Goal: Check status: Check status

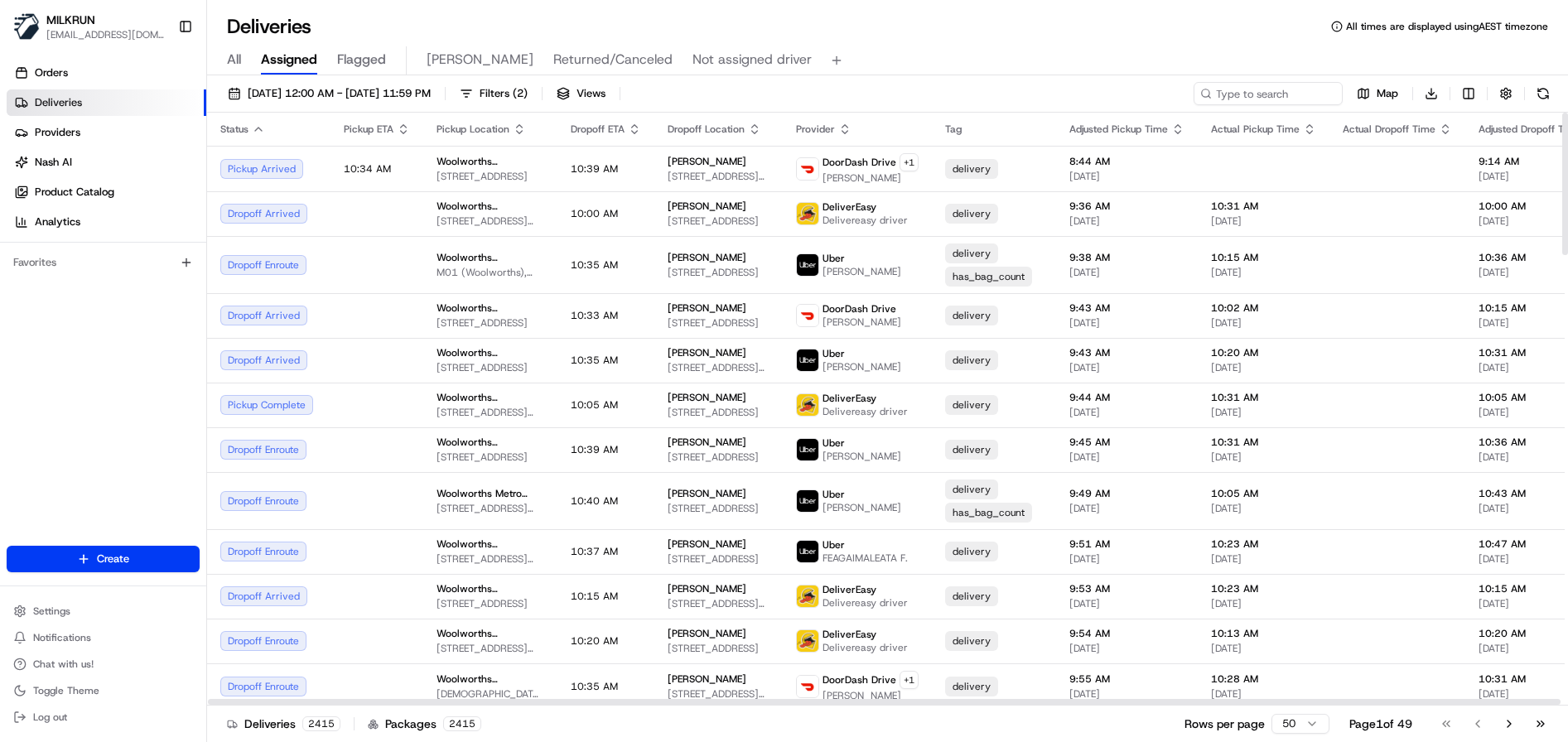
click at [258, 127] on icon "button" at bounding box center [257, 129] width 13 height 13
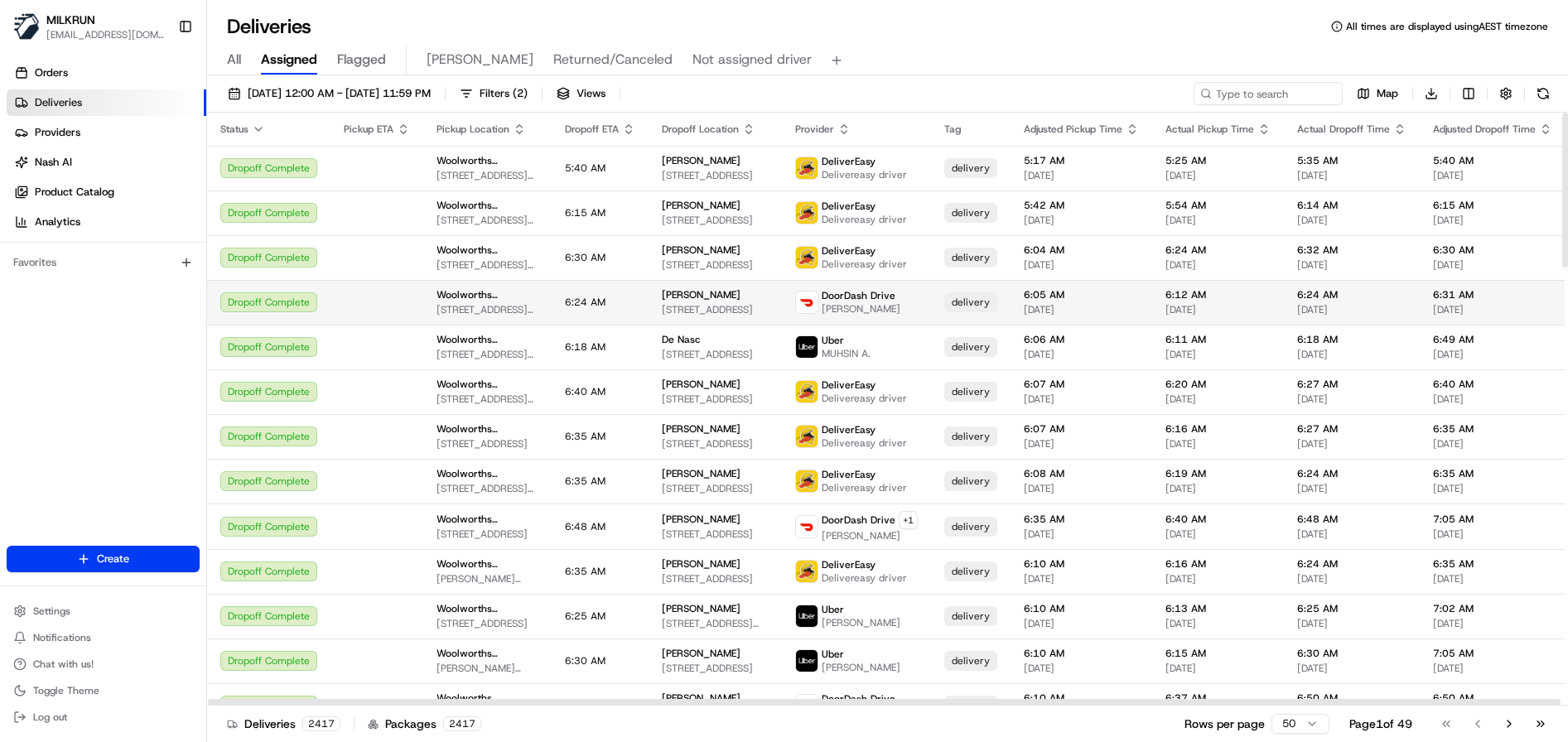
click at [403, 292] on td at bounding box center [376, 302] width 93 height 45
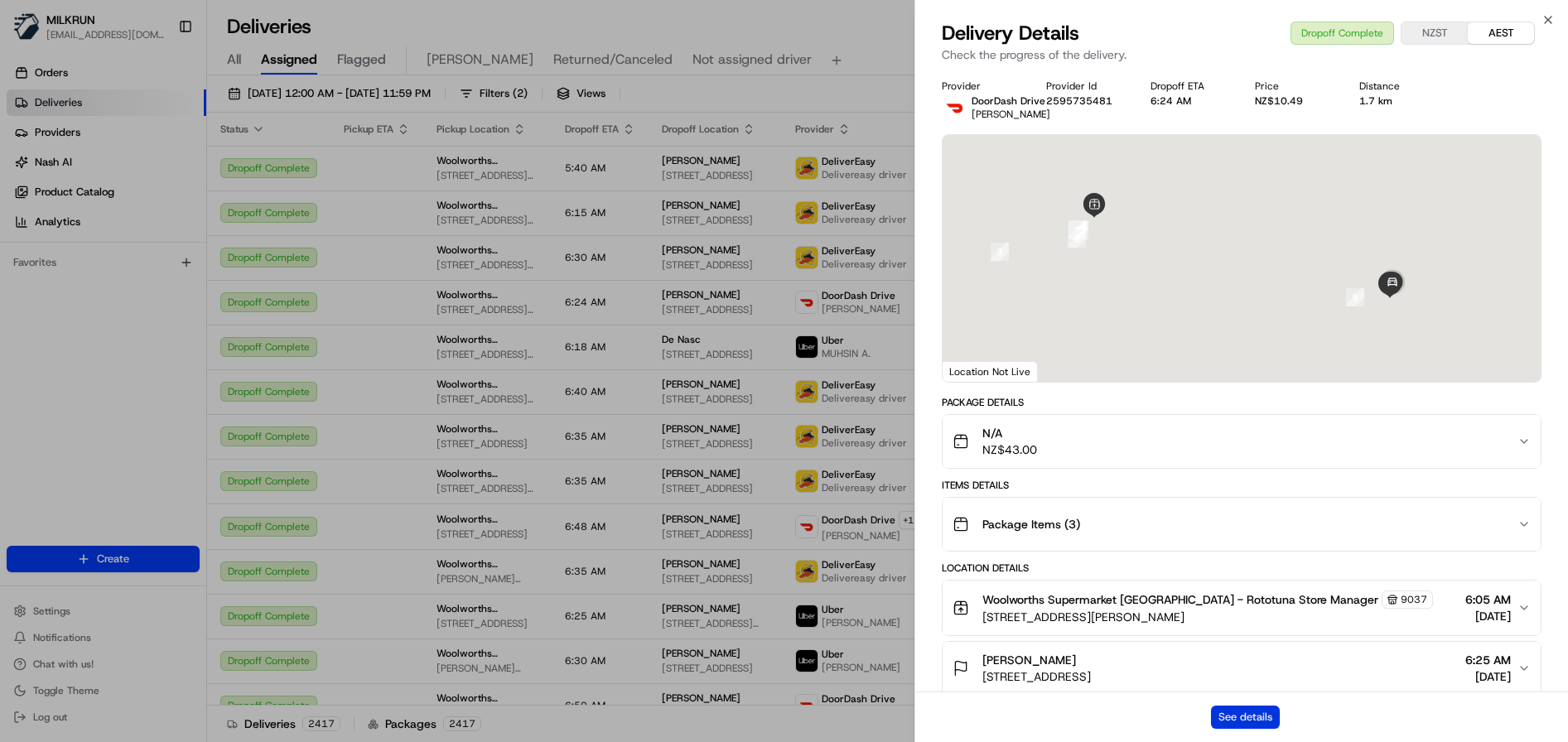
click at [1250, 711] on button "See details" at bounding box center [1245, 717] width 69 height 23
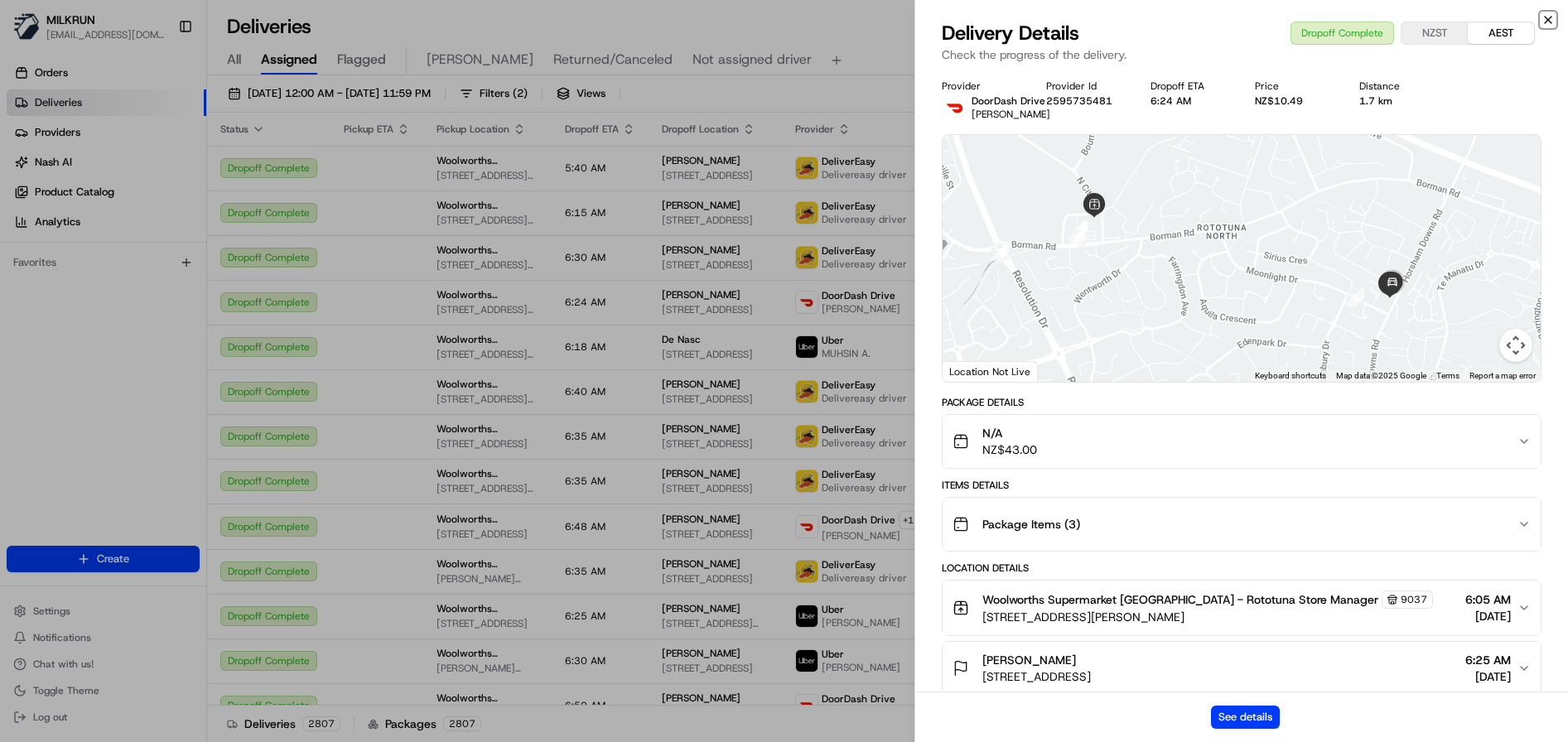
click at [1552, 22] on icon "button" at bounding box center [1548, 19] width 13 height 13
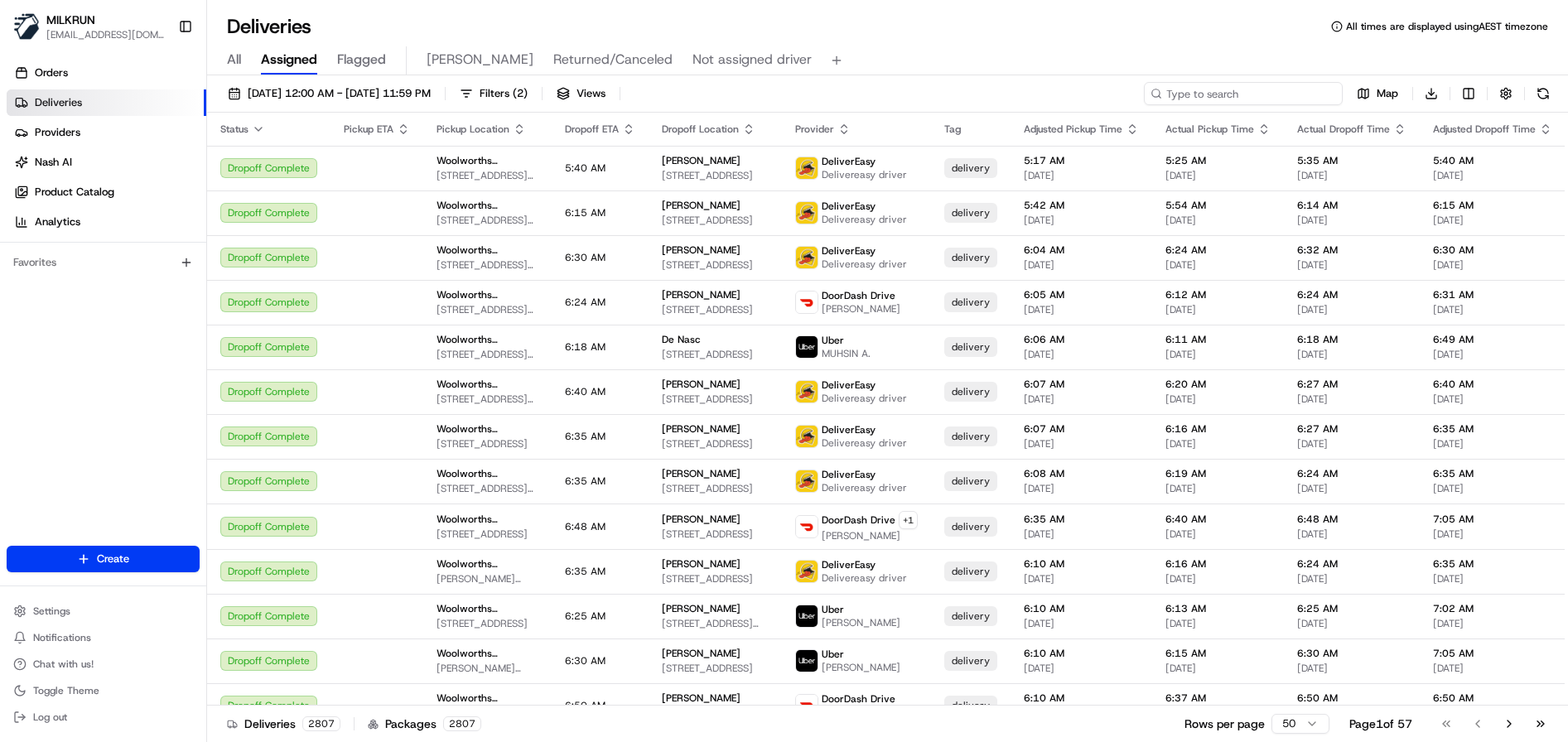
click at [1243, 101] on input at bounding box center [1243, 93] width 198 height 23
paste input "6feae9b86f1760eaa8b793a2ee4e3049"
type input "6feae9b86f1760eaa8b793a2ee4e3049"
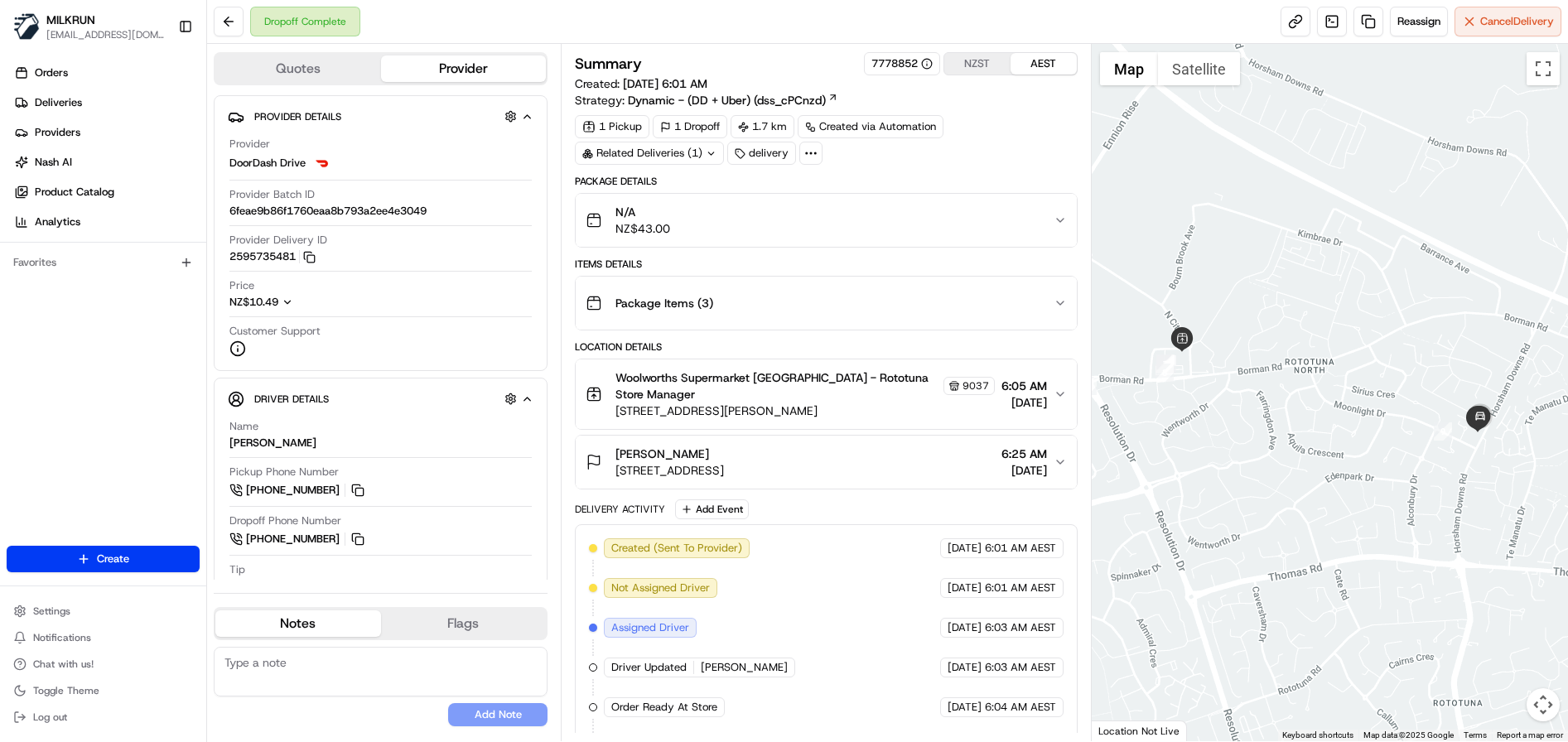
click at [1046, 228] on div "N/A NZ$43.00" at bounding box center [819, 219] width 468 height 33
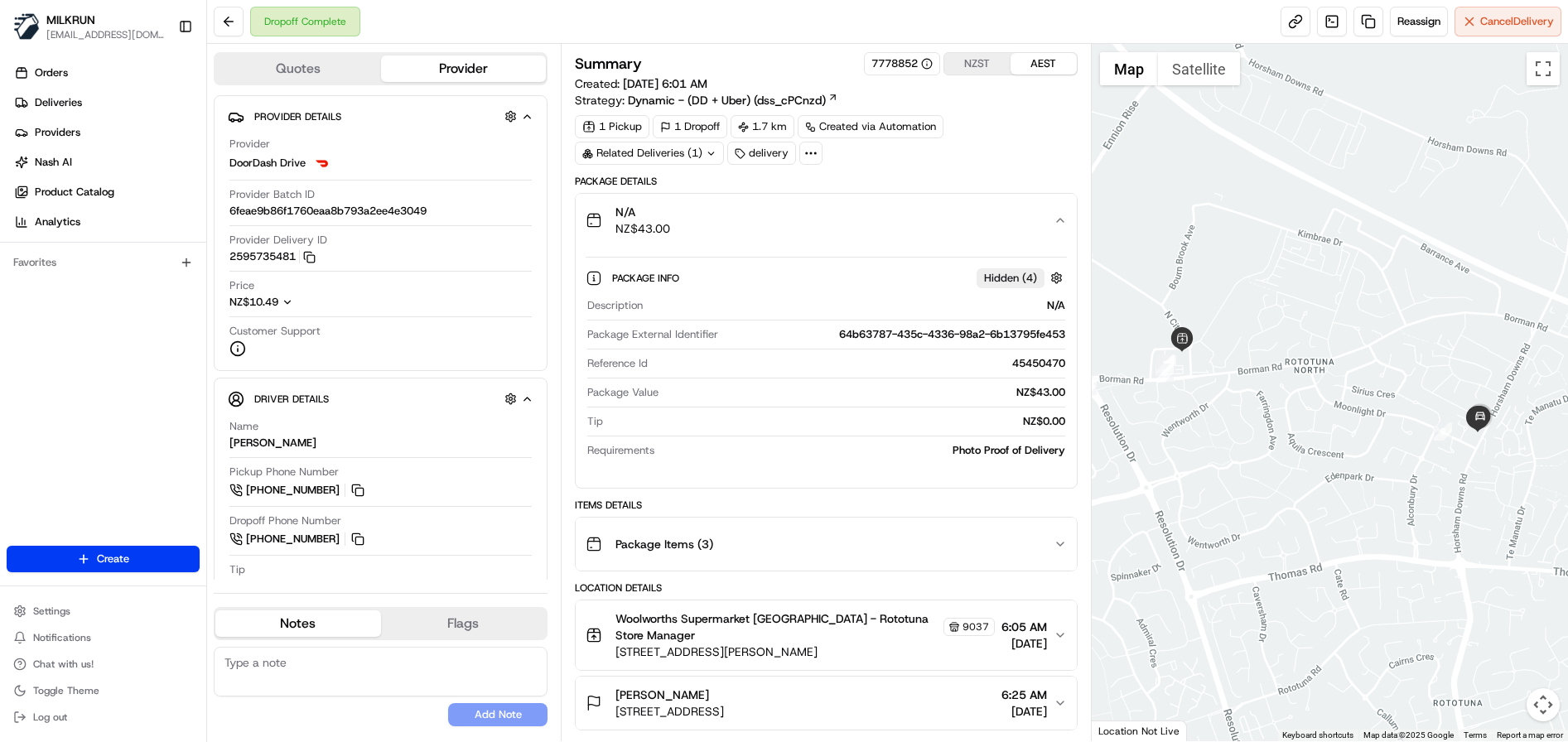
click at [870, 336] on div "64b63787-435c-4336-98a2-6b13795fe453" at bounding box center [895, 334] width 340 height 15
copy div "64b63787-435c-4336-98a2-6b13795fe453"
click at [1052, 228] on div "N/A NZ$43.00" at bounding box center [819, 219] width 468 height 33
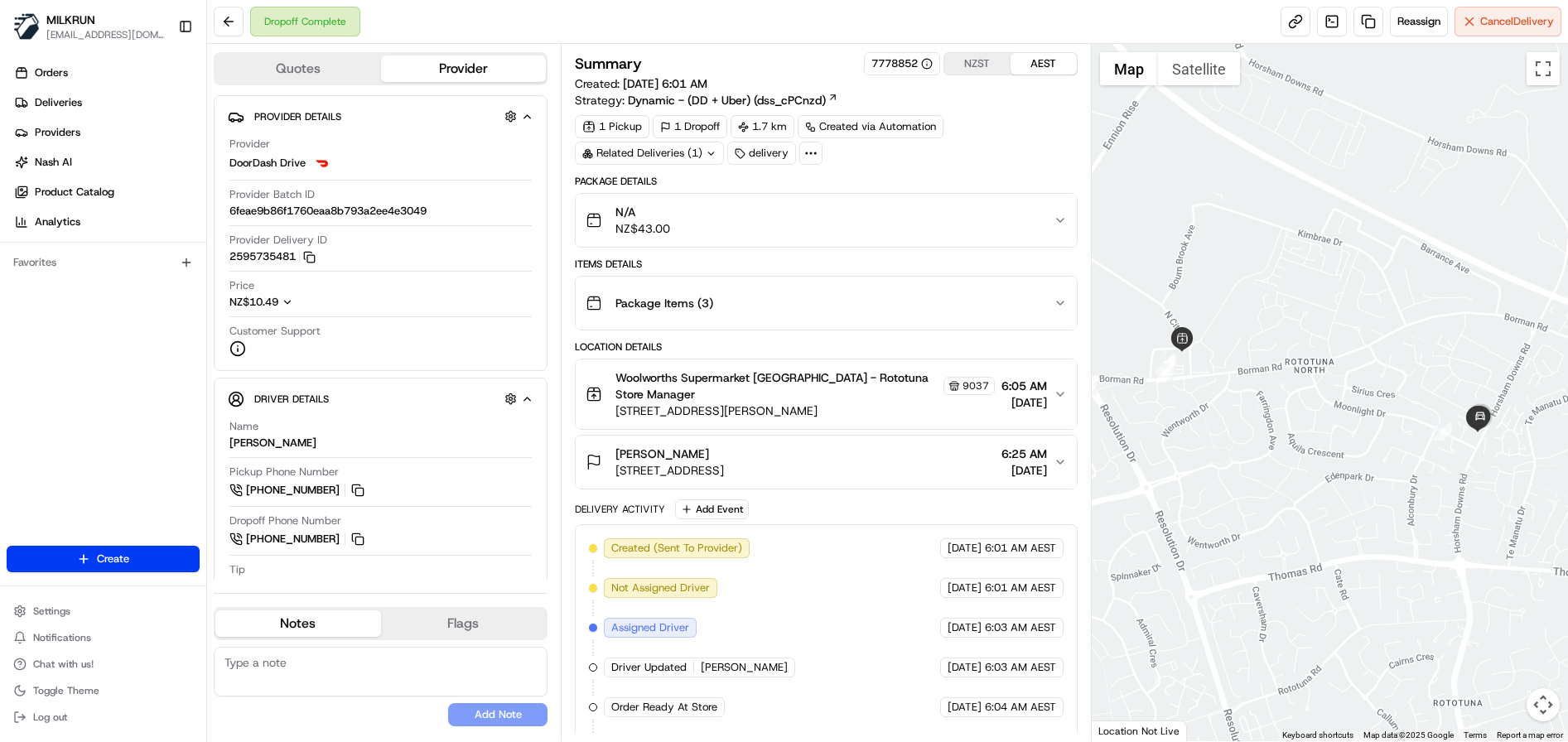
click at [340, 211] on span "6feae9b86f1760eaa8b793a2ee4e3049" at bounding box center [328, 210] width 197 height 15
copy span "6feae9b86f1760eaa8b793a2ee4e3049"
click at [994, 232] on div "N/A NZ$43.00" at bounding box center [819, 219] width 468 height 33
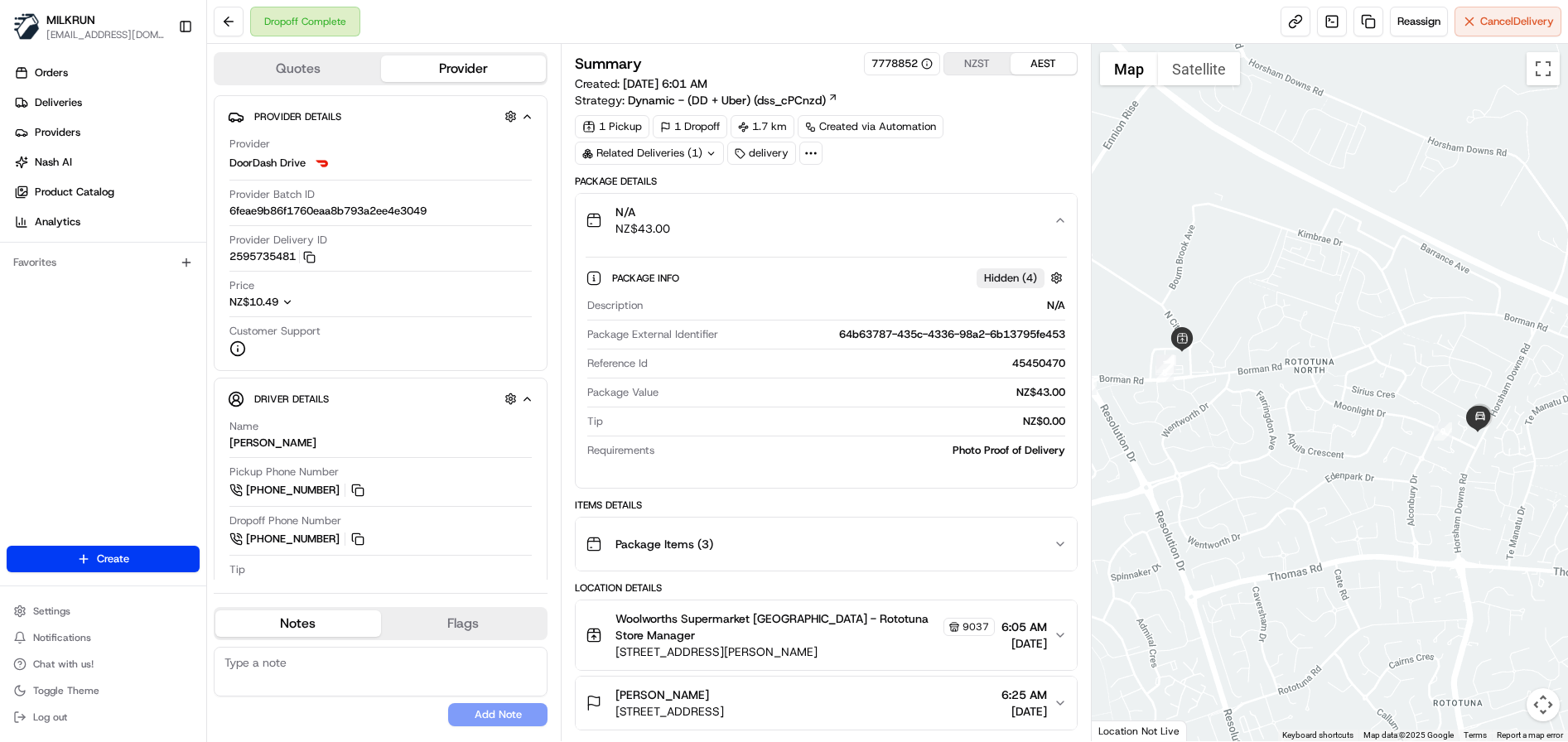
click at [994, 232] on div "N/A NZ$43.00" at bounding box center [819, 219] width 468 height 33
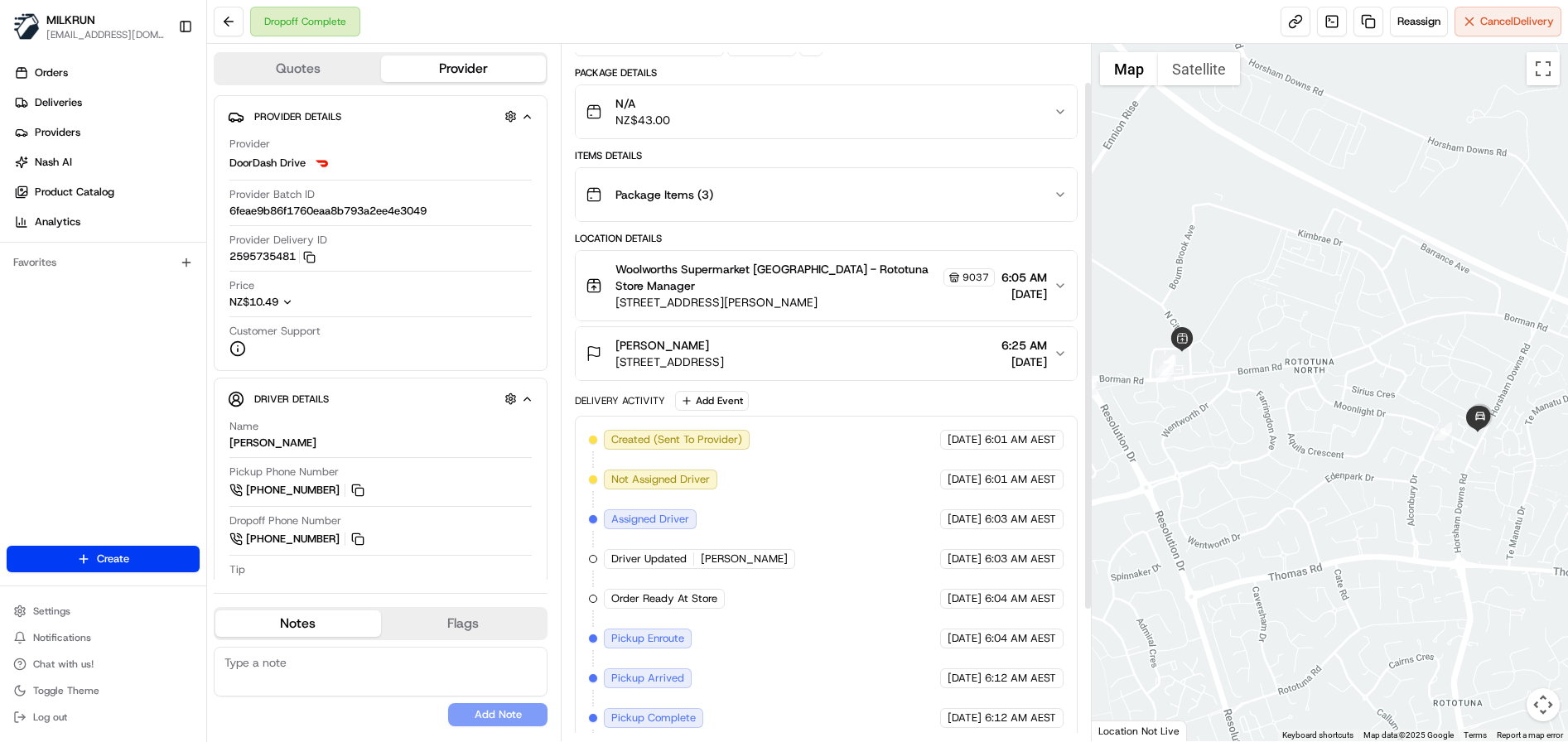
scroll to position [142, 0]
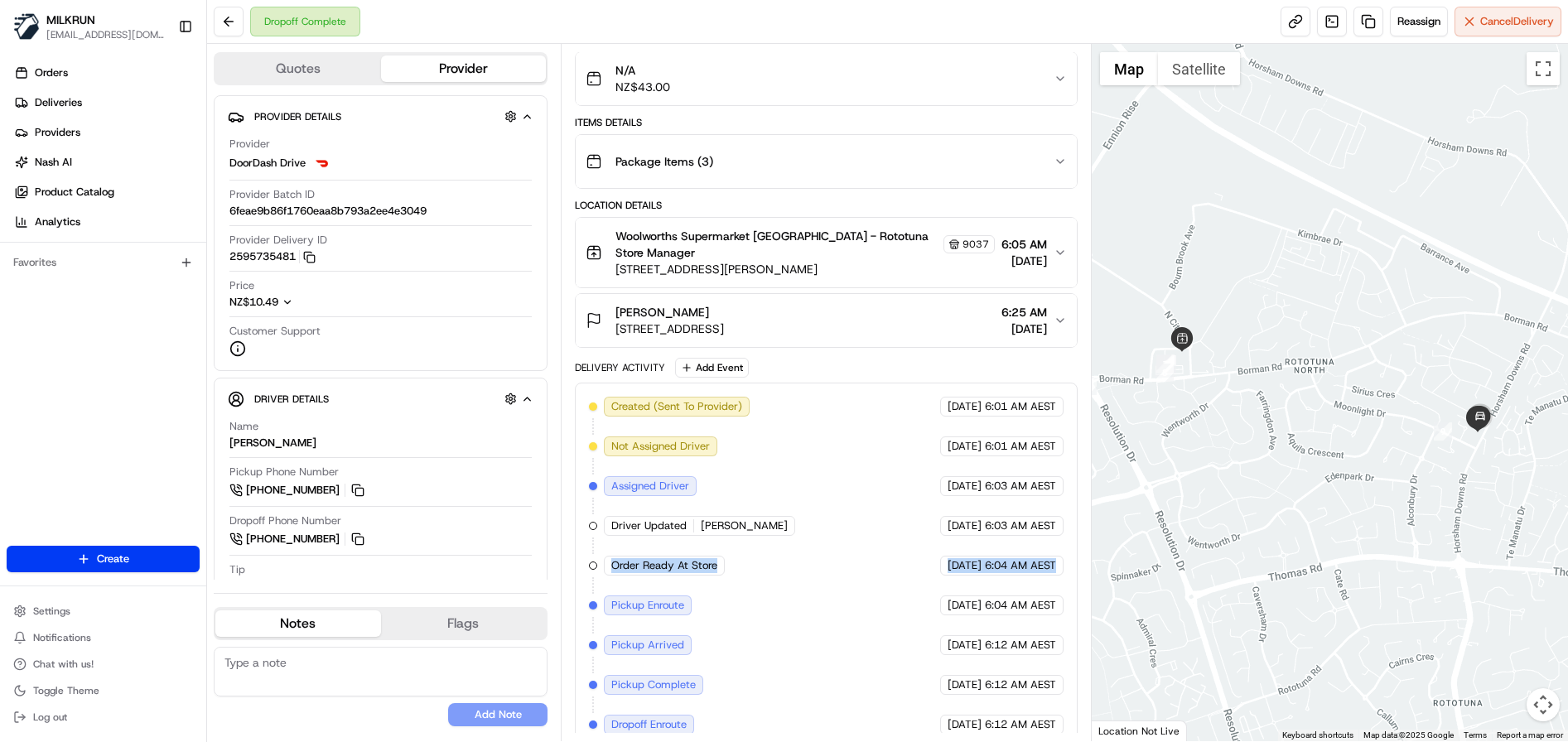
drag, startPoint x: 613, startPoint y: 551, endPoint x: 1075, endPoint y: 553, distance: 462.0
click at [1075, 553] on div "Created (Sent To Provider) DoorDash Drive 22/08/2025 6:01 AM AEST Not Assigned …" at bounding box center [826, 605] width 503 height 446
click at [890, 553] on div "Created (Sent To Provider) DoorDash Drive 22/08/2025 6:01 AM AEST Not Assigned …" at bounding box center [826, 605] width 475 height 418
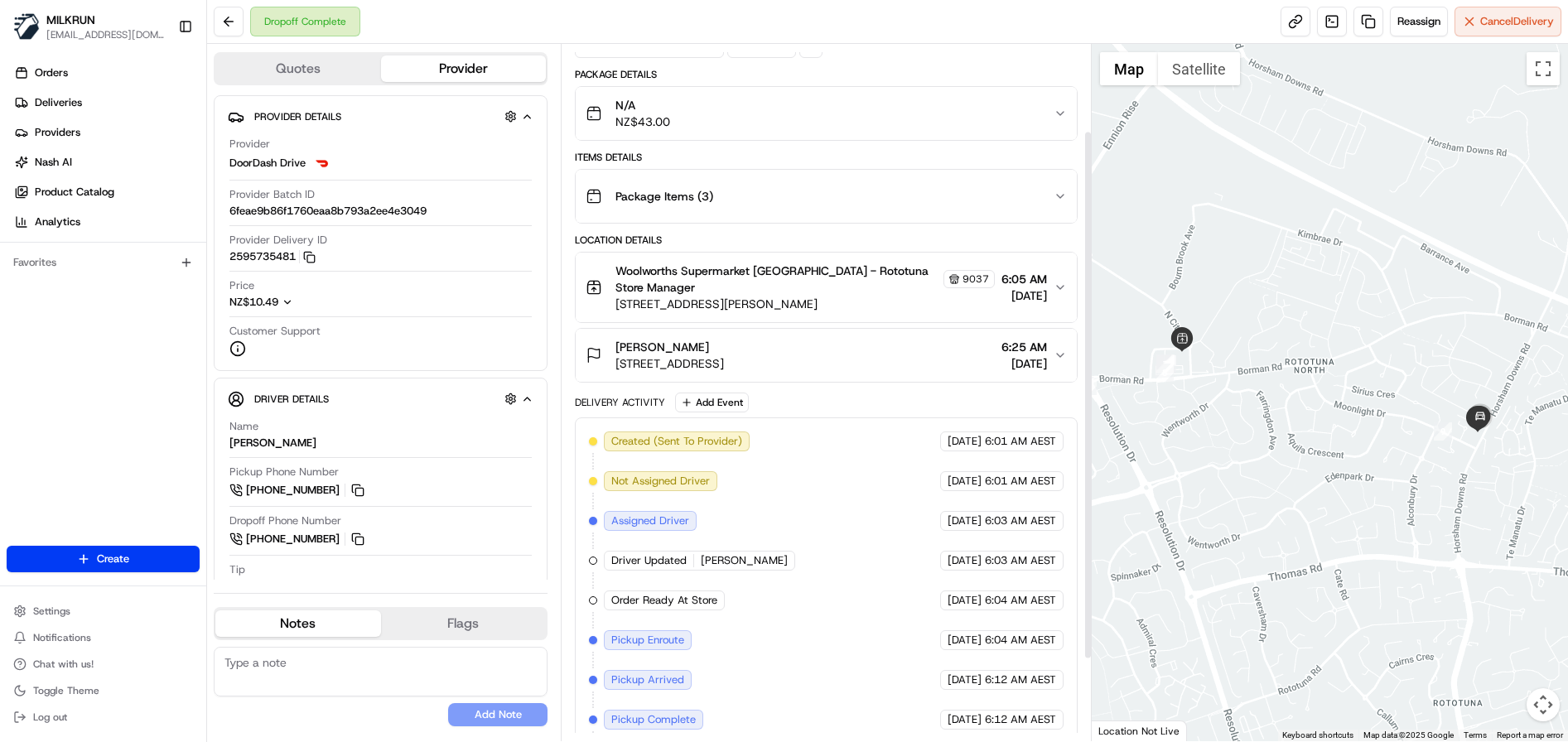
scroll to position [102, 0]
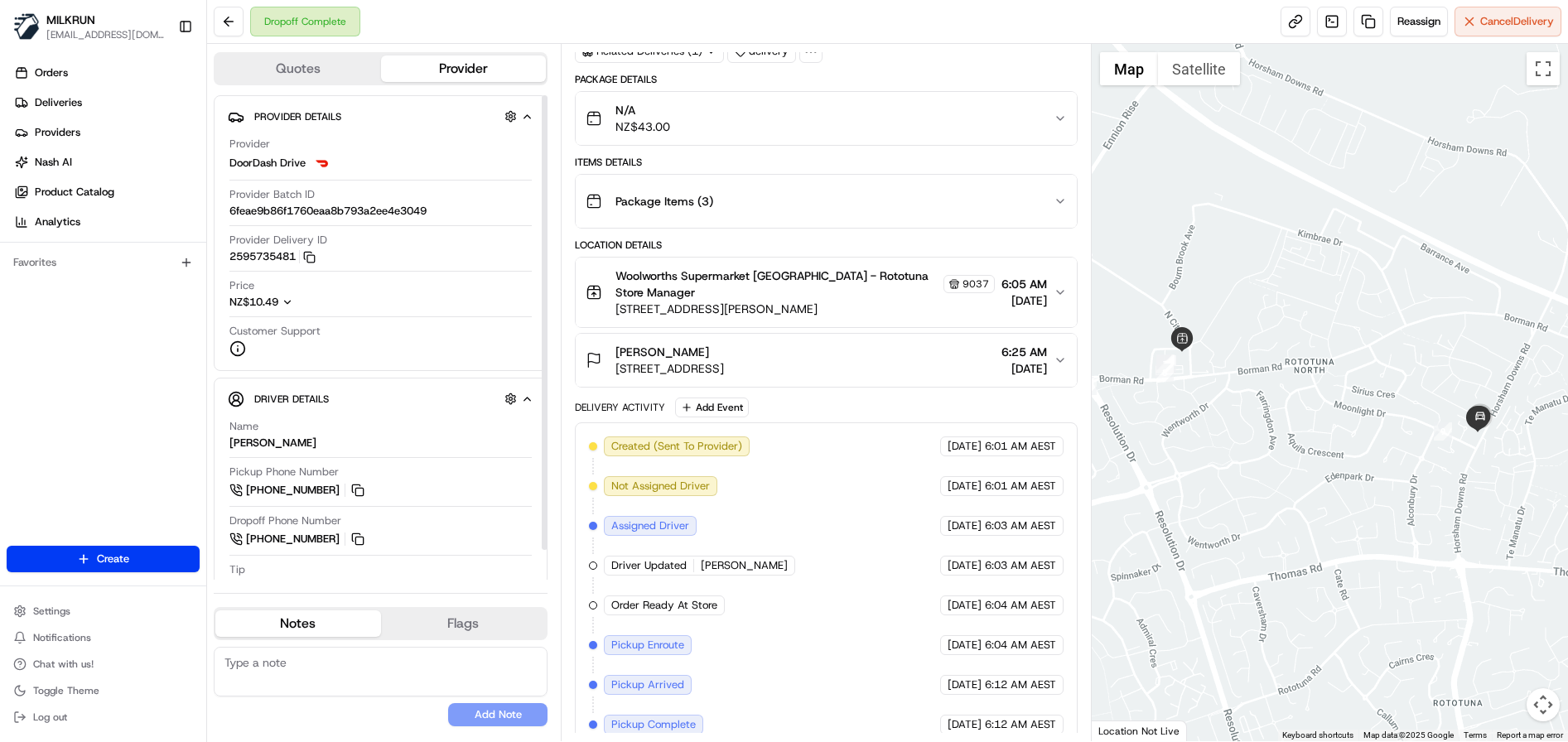
click at [350, 212] on span "6feae9b86f1760eaa8b793a2ee4e3049" at bounding box center [328, 210] width 197 height 15
click at [438, 204] on div "Provider Batch ID 6feae9b86f1760eaa8b793a2ee4e3049" at bounding box center [380, 203] width 302 height 32
drag, startPoint x: 625, startPoint y: 592, endPoint x: 718, endPoint y: 592, distance: 93.0
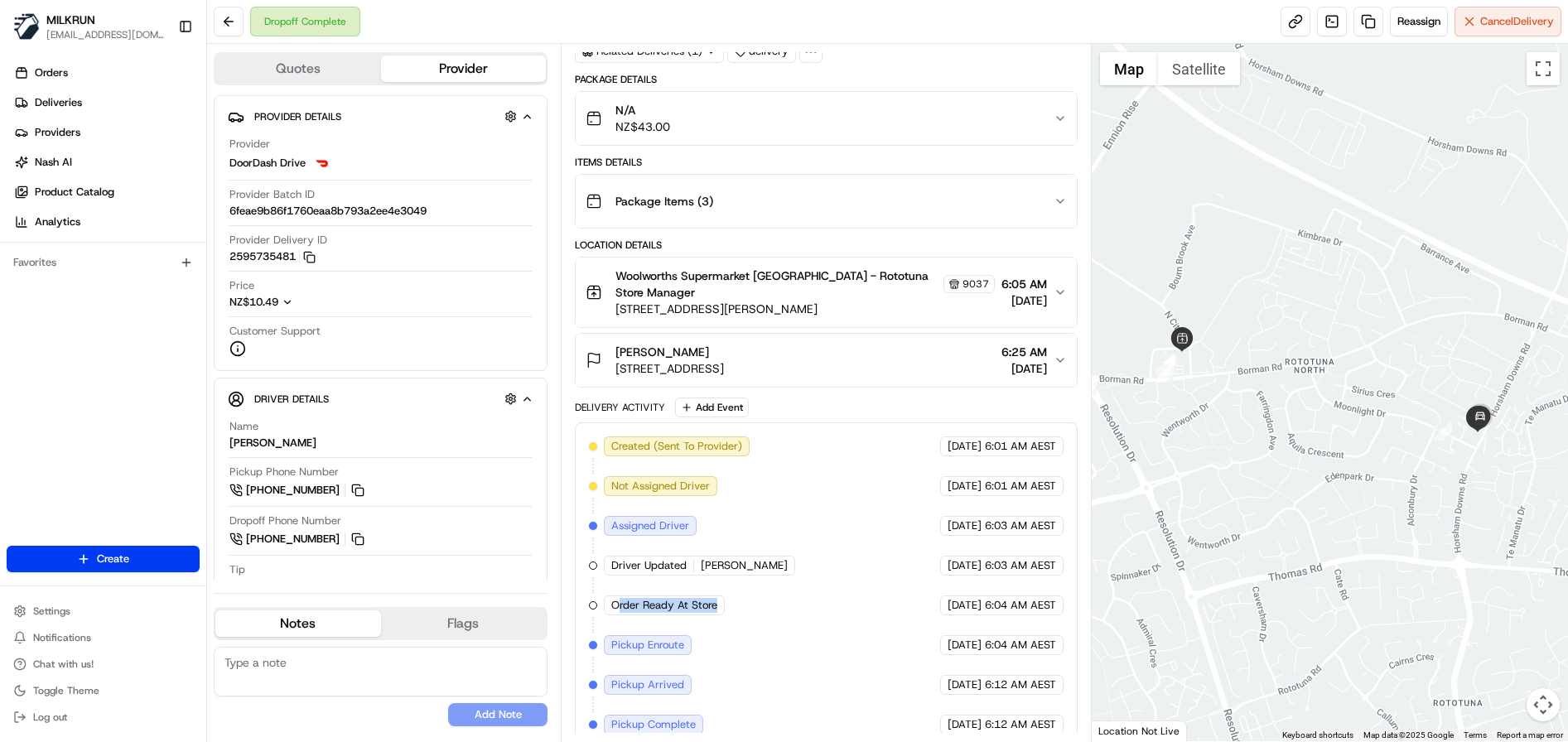
click at [718, 595] on div "Order Ready At Store" at bounding box center [663, 605] width 121 height 20
click at [772, 595] on div "Created (Sent To Provider) DoorDash Drive 22/08/2025 6:01 AM AEST Not Assigned …" at bounding box center [826, 645] width 475 height 418
